Goal: Information Seeking & Learning: Learn about a topic

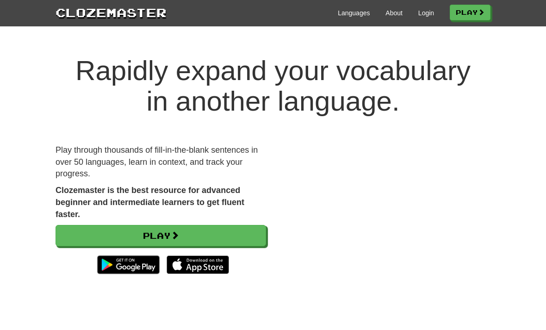
click at [430, 17] on link "Login" at bounding box center [427, 12] width 16 height 9
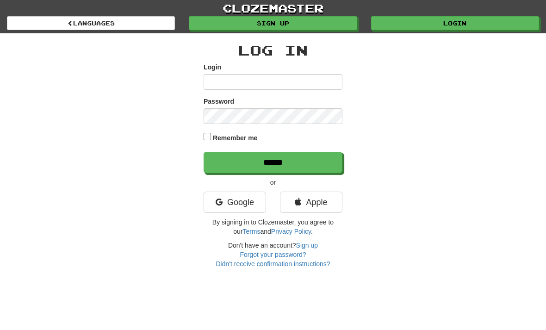
click at [228, 201] on link "Google" at bounding box center [235, 202] width 63 height 21
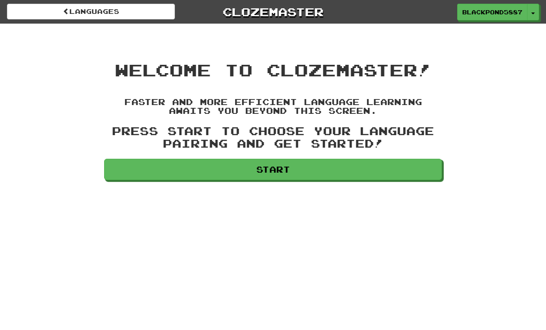
click at [403, 164] on link "Start" at bounding box center [273, 169] width 338 height 21
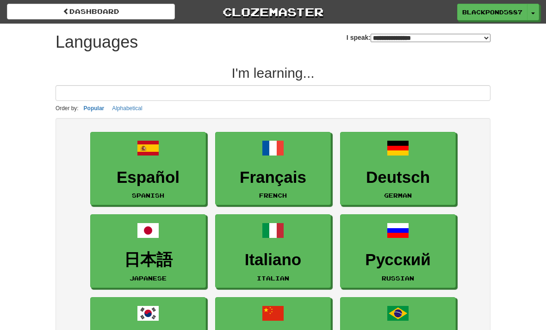
select select "*******"
click at [120, 167] on link "Español Spanish" at bounding box center [148, 169] width 116 height 74
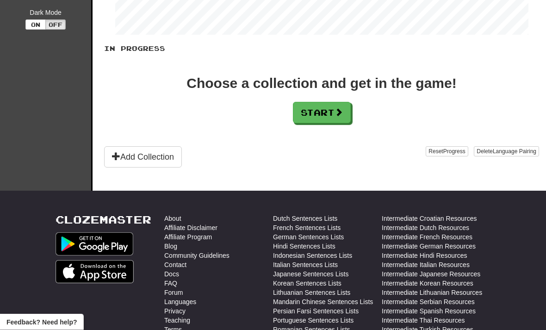
scroll to position [168, 0]
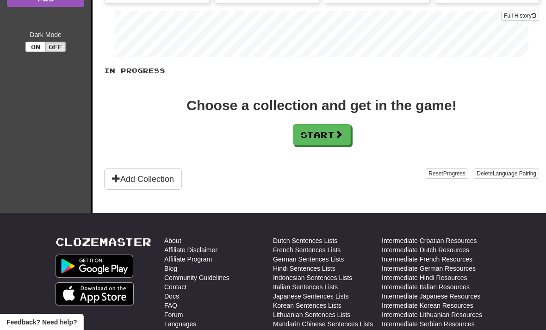
click at [343, 132] on span at bounding box center [339, 134] width 8 height 8
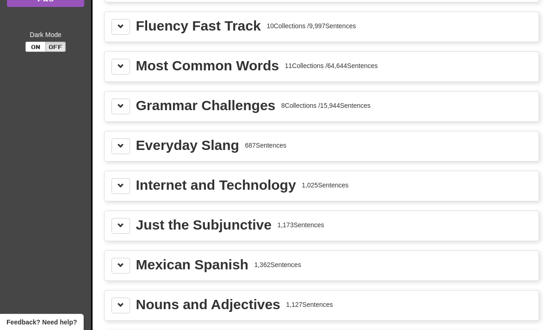
scroll to position [0, 0]
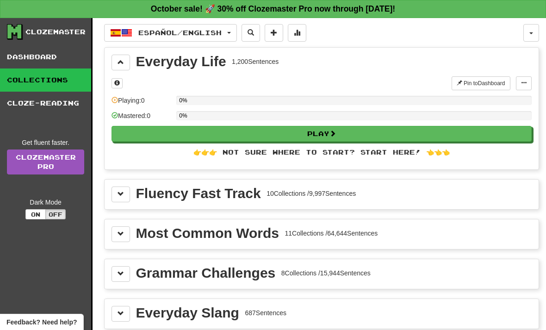
click at [262, 239] on div "Most Common Words" at bounding box center [207, 233] width 143 height 14
click at [175, 236] on div "Most Common Words" at bounding box center [207, 233] width 143 height 14
click at [243, 134] on button "Play" at bounding box center [322, 134] width 420 height 16
select select "**"
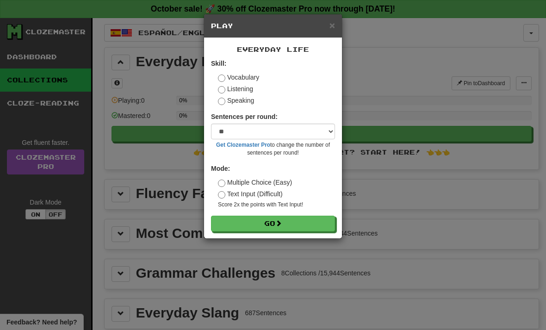
click at [294, 226] on button "Go" at bounding box center [273, 224] width 124 height 16
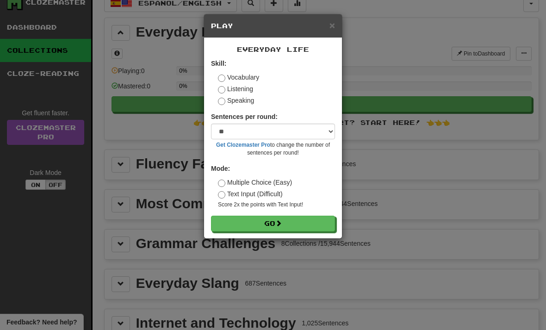
click at [287, 222] on button "Go" at bounding box center [273, 224] width 124 height 16
click at [256, 226] on button "Go" at bounding box center [273, 224] width 124 height 16
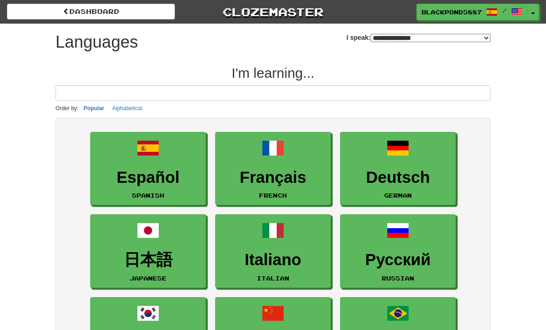
select select "*******"
click at [474, 5] on link "BlackPond5887 /" at bounding box center [472, 12] width 111 height 17
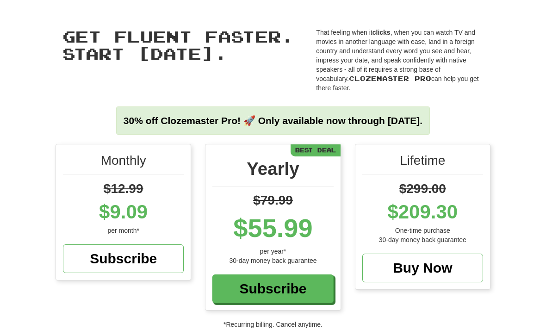
scroll to position [0, 0]
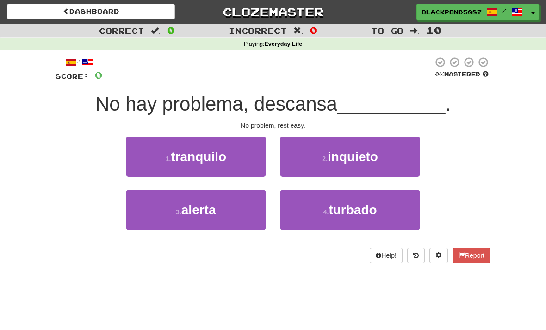
click at [180, 159] on span "tranquilo" at bounding box center [199, 157] width 56 height 14
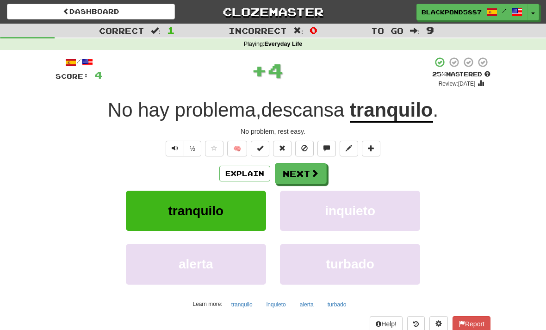
click at [313, 173] on span at bounding box center [315, 173] width 8 height 8
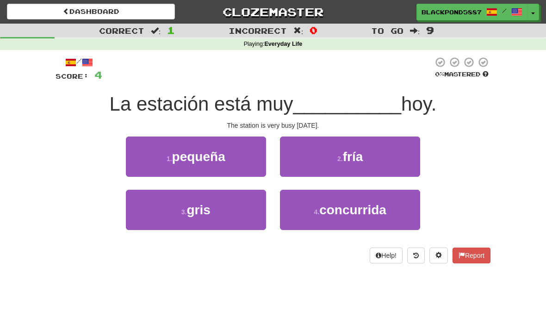
click at [342, 211] on span "concurrida" at bounding box center [352, 210] width 67 height 14
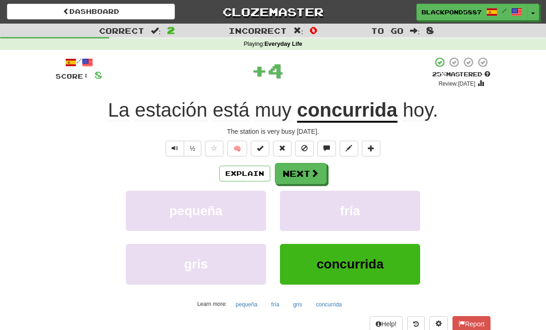
click at [315, 173] on span at bounding box center [315, 173] width 8 height 8
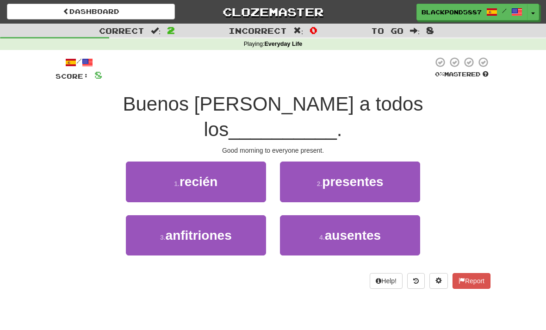
click at [321, 180] on small "2 ." at bounding box center [320, 183] width 6 height 7
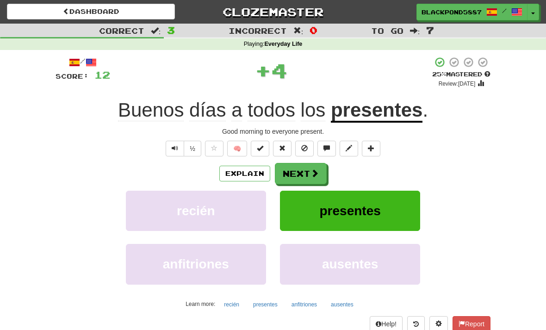
click at [305, 169] on button "Next" at bounding box center [301, 173] width 52 height 21
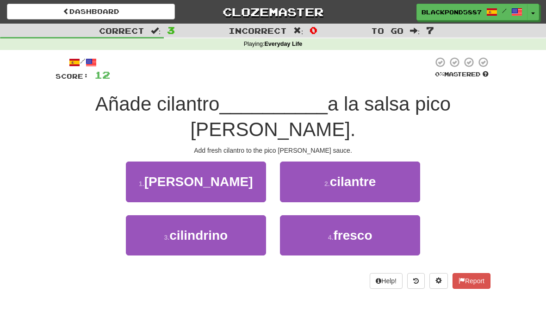
click at [222, 232] on span "cilindrino" at bounding box center [198, 235] width 58 height 14
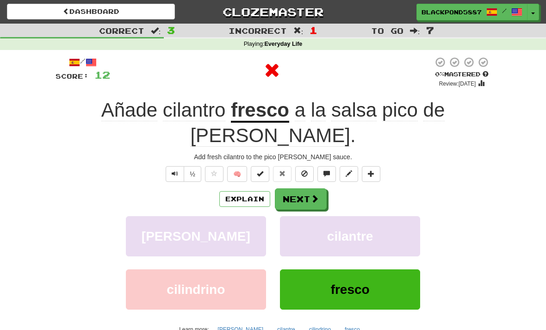
click at [297, 188] on button "Next" at bounding box center [301, 198] width 52 height 21
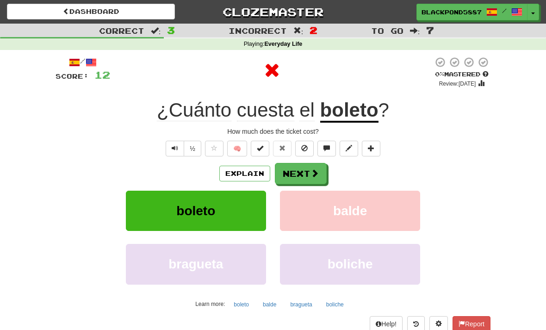
click at [243, 169] on button "Explain" at bounding box center [244, 174] width 51 height 16
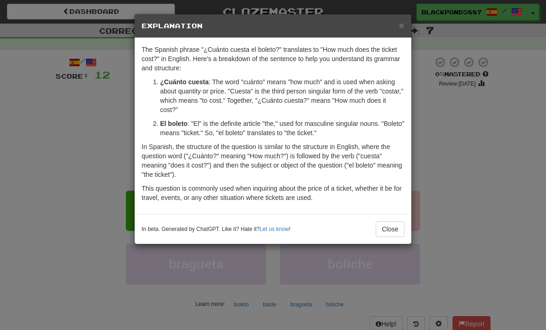
click at [449, 96] on div "× Explanation The Spanish phrase "¿Cuánto cuesta el boleto?" translates to "How…" at bounding box center [273, 165] width 546 height 330
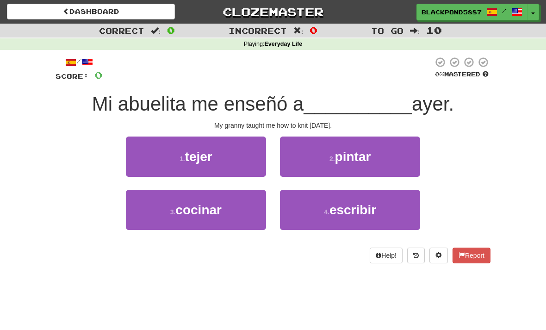
click at [238, 153] on button "1 . tejer" at bounding box center [196, 157] width 140 height 40
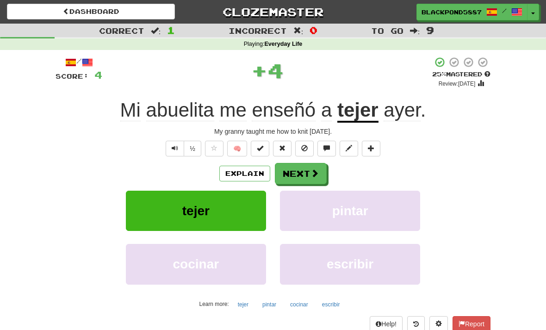
click at [315, 172] on span at bounding box center [315, 173] width 8 height 8
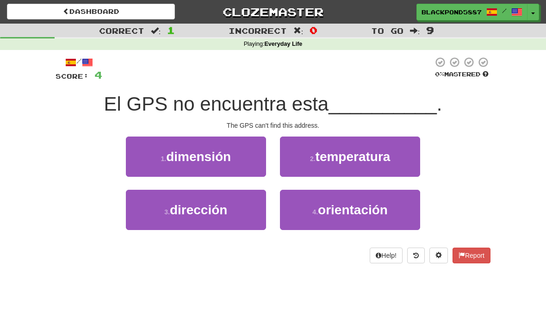
click at [234, 213] on button "3 . dirección" at bounding box center [196, 210] width 140 height 40
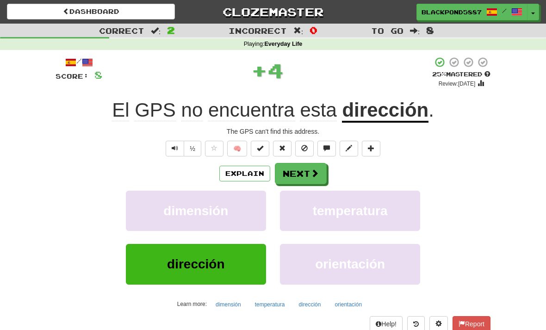
click at [308, 172] on button "Next" at bounding box center [301, 173] width 52 height 21
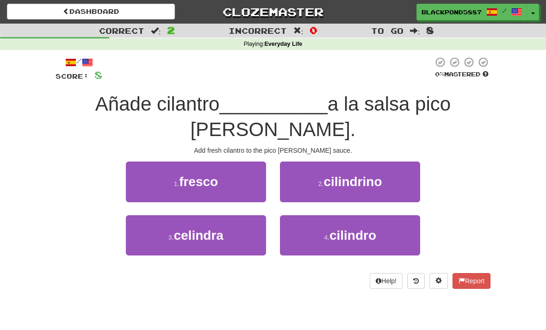
click at [243, 175] on button "1 . fresco" at bounding box center [196, 182] width 140 height 40
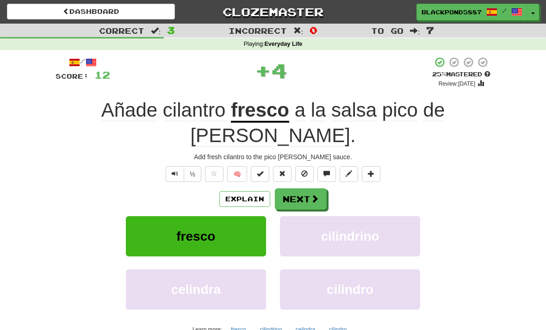
click at [305, 188] on button "Next" at bounding box center [301, 198] width 52 height 21
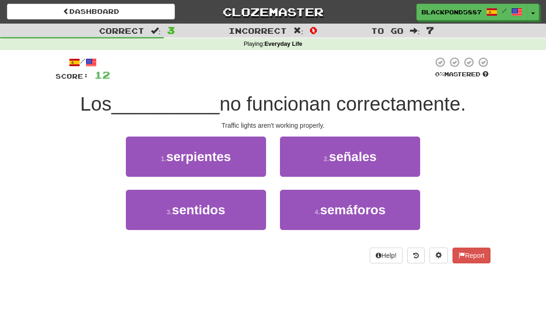
click at [350, 203] on span "semáforos" at bounding box center [353, 210] width 66 height 14
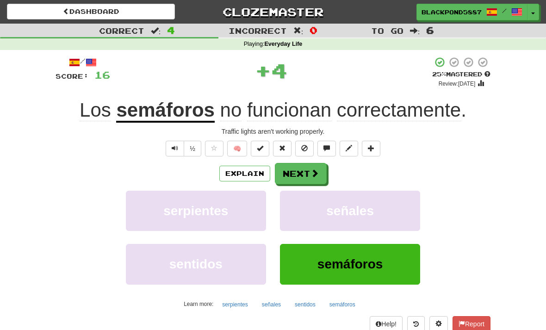
click at [311, 177] on span at bounding box center [315, 173] width 8 height 8
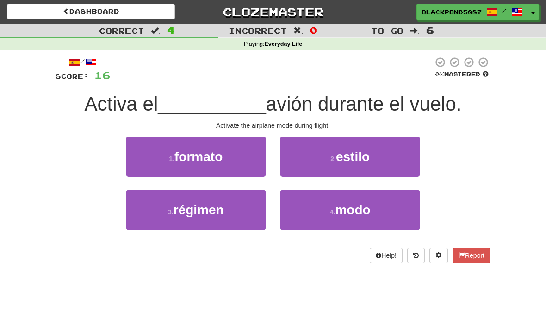
click at [355, 216] on span "modo" at bounding box center [352, 210] width 35 height 14
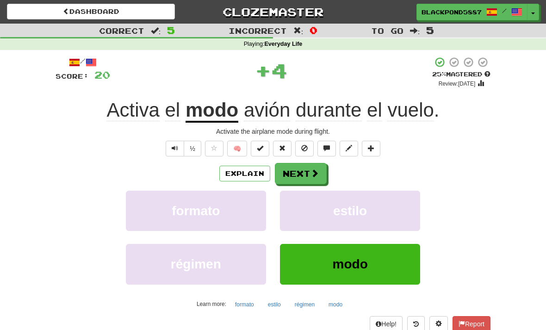
click at [296, 179] on button "Next" at bounding box center [301, 173] width 52 height 21
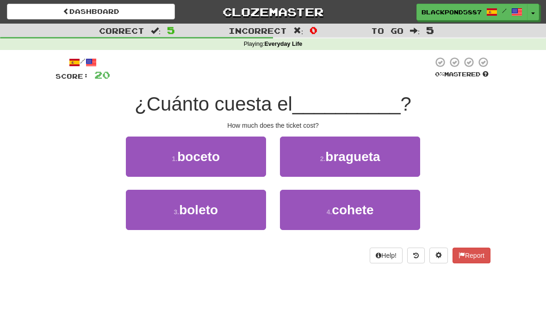
click at [242, 198] on button "3 . boleto" at bounding box center [196, 210] width 140 height 40
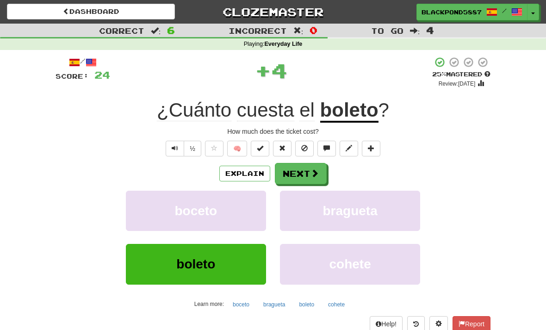
click at [306, 172] on button "Next" at bounding box center [301, 173] width 52 height 21
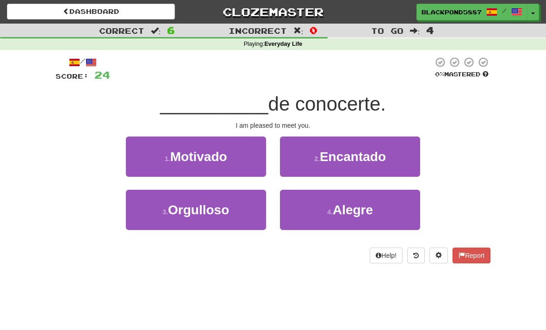
click at [246, 145] on button "1 . Motivado" at bounding box center [196, 157] width 140 height 40
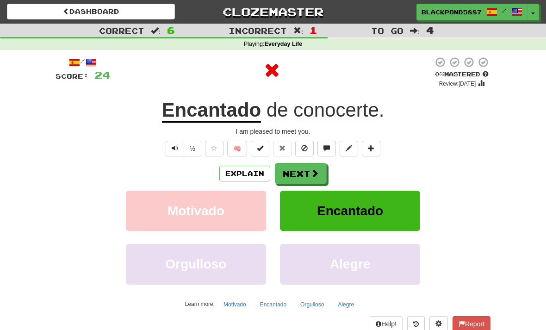
click at [307, 166] on button "Next" at bounding box center [301, 173] width 52 height 21
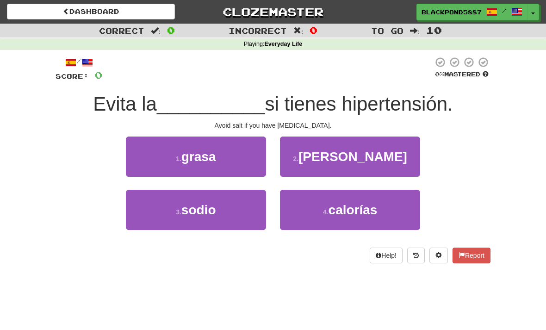
click at [310, 150] on button "2 . [PERSON_NAME]" at bounding box center [350, 157] width 140 height 40
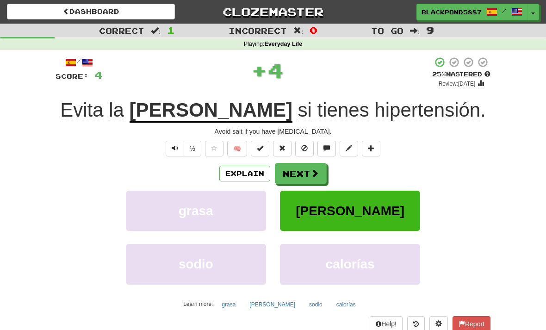
click at [301, 170] on button "Next" at bounding box center [301, 173] width 52 height 21
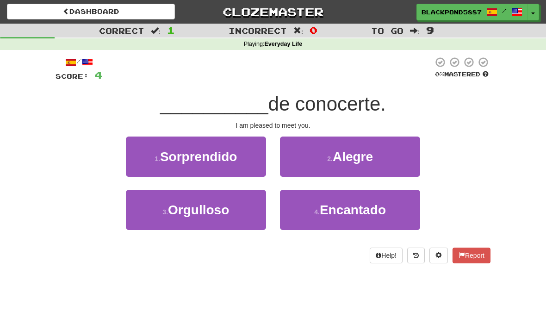
click at [325, 217] on button "4 . Encantado" at bounding box center [350, 210] width 140 height 40
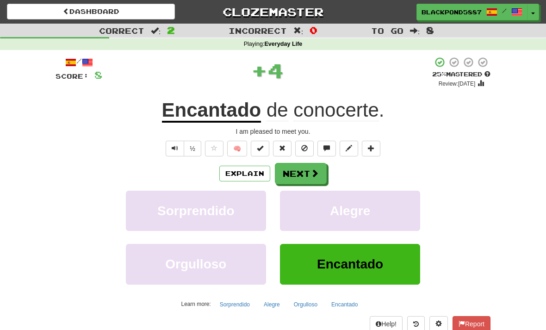
click at [287, 173] on button "Next" at bounding box center [301, 173] width 52 height 21
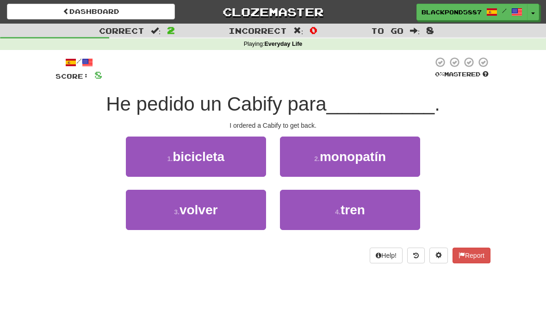
click at [196, 205] on span "volver" at bounding box center [199, 210] width 38 height 14
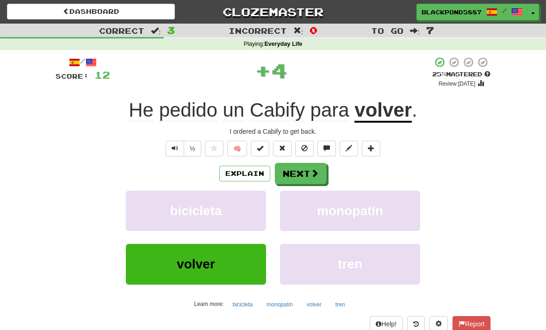
click at [282, 176] on button "Next" at bounding box center [301, 173] width 52 height 21
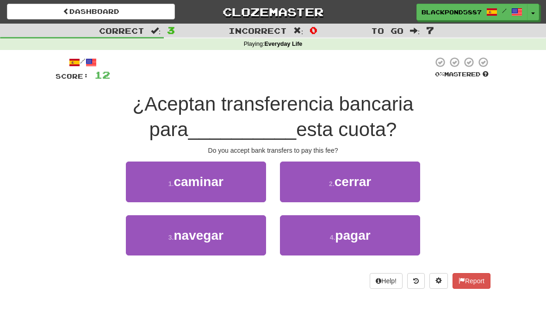
click at [323, 241] on button "4 . pagar" at bounding box center [350, 235] width 140 height 40
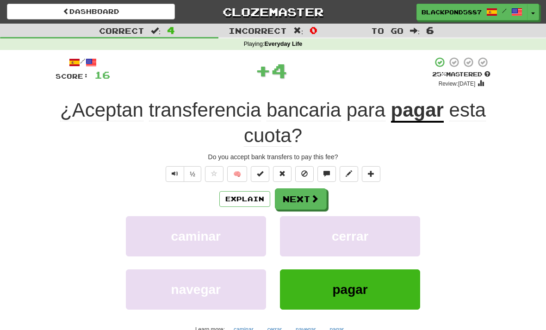
click at [304, 199] on button "Next" at bounding box center [301, 198] width 52 height 21
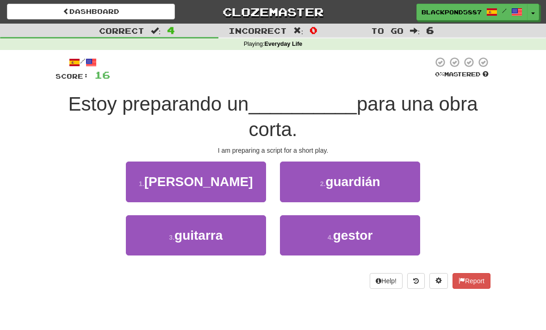
click at [210, 178] on span "[PERSON_NAME]" at bounding box center [198, 182] width 109 height 14
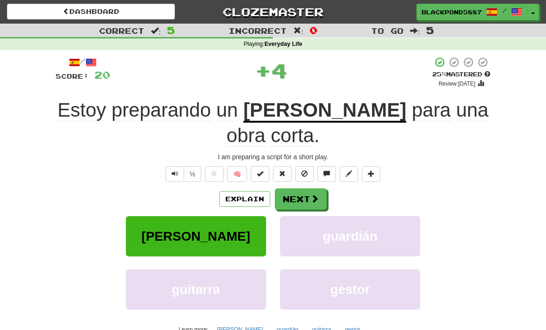
click at [294, 188] on button "Next" at bounding box center [301, 198] width 52 height 21
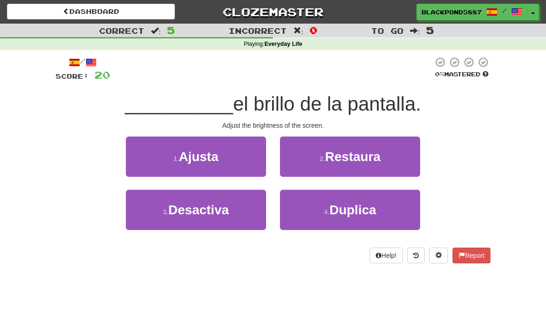
click at [174, 159] on small "1 ." at bounding box center [177, 158] width 6 height 7
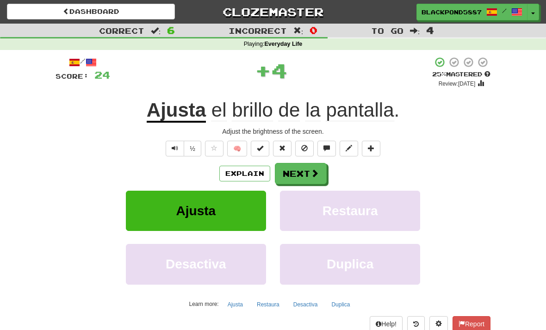
click at [282, 175] on button "Next" at bounding box center [301, 173] width 52 height 21
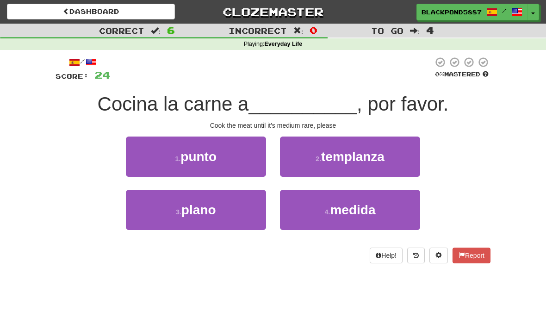
click at [190, 153] on span "punto" at bounding box center [199, 157] width 36 height 14
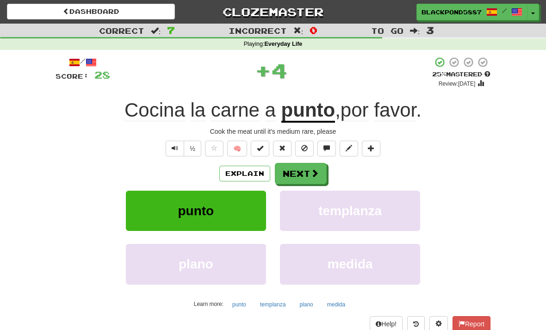
click at [294, 174] on button "Next" at bounding box center [301, 173] width 52 height 21
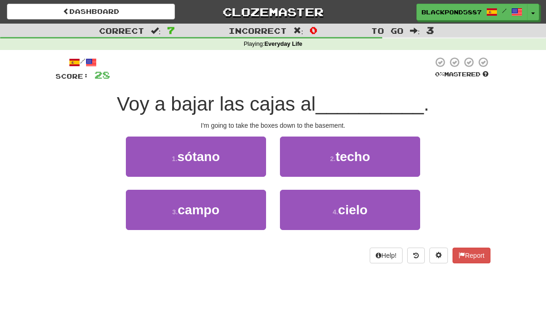
click at [189, 156] on span "sótano" at bounding box center [198, 157] width 43 height 14
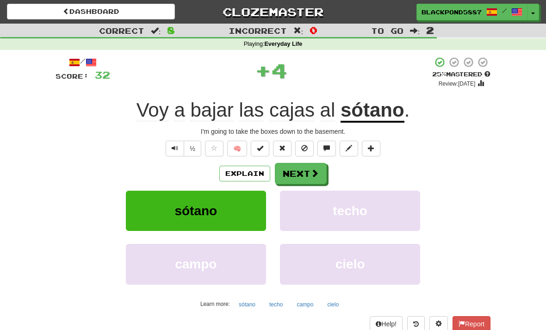
click at [284, 173] on button "Next" at bounding box center [301, 173] width 52 height 21
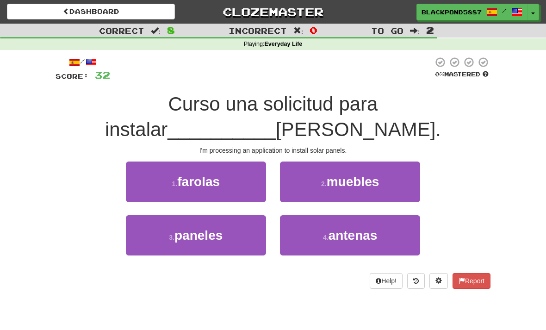
click at [203, 231] on span "paneles" at bounding box center [199, 235] width 48 height 14
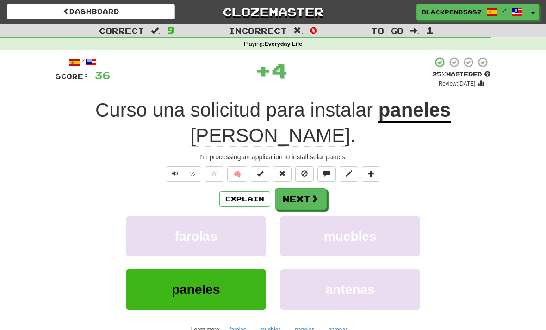
click at [298, 188] on button "Next" at bounding box center [301, 198] width 52 height 21
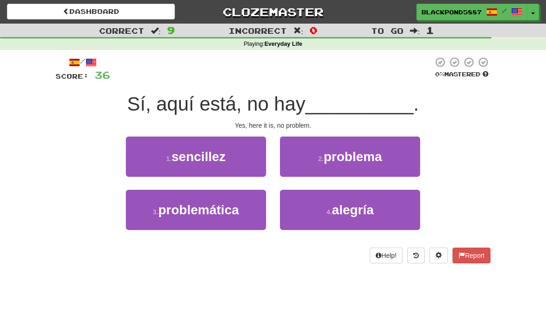
click at [312, 145] on button "2 . problema" at bounding box center [350, 157] width 140 height 40
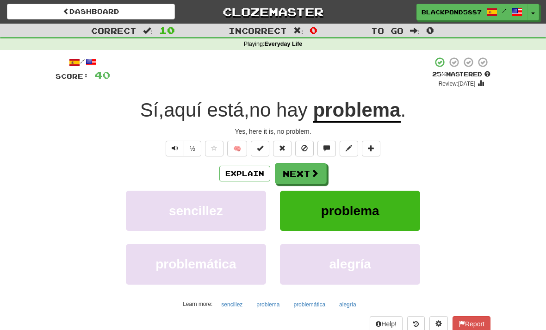
click at [305, 176] on button "Next" at bounding box center [301, 173] width 52 height 21
